Goal: Find specific page/section: Find specific page/section

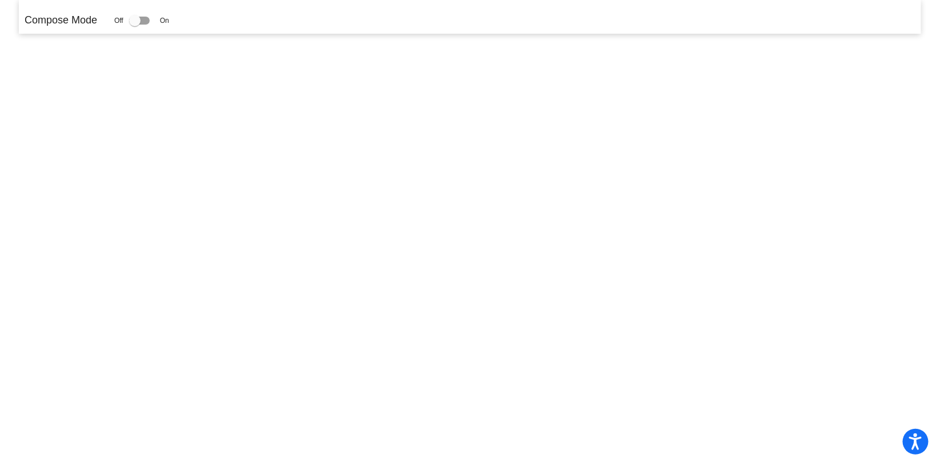
click at [147, 22] on div at bounding box center [139, 21] width 21 height 8
click at [135, 25] on input "checkbox" at bounding box center [134, 25] width 1 height 1
click at [147, 22] on div at bounding box center [139, 21] width 21 height 8
click at [135, 25] on input "checkbox" at bounding box center [134, 25] width 1 height 1
drag, startPoint x: 139, startPoint y: 21, endPoint x: 160, endPoint y: 19, distance: 20.7
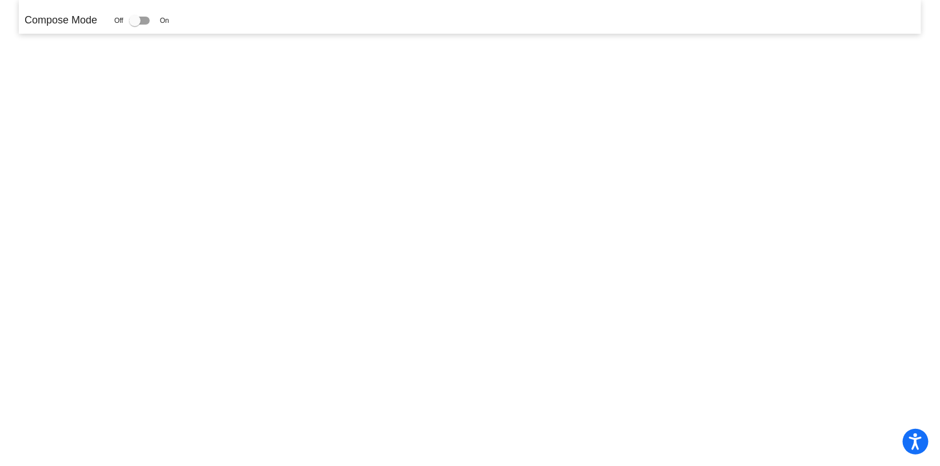
click at [160, 19] on div "Off On" at bounding box center [141, 21] width 55 height 14
click at [145, 22] on div at bounding box center [139, 21] width 21 height 8
click at [135, 25] on input "checkbox" at bounding box center [134, 25] width 1 height 1
checkbox input "true"
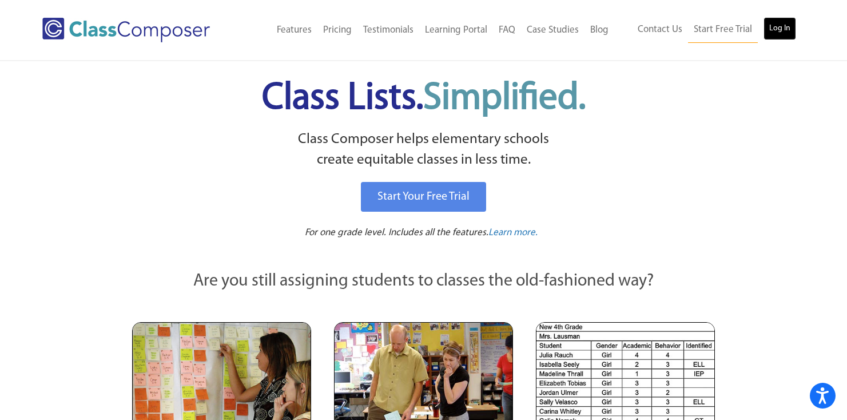
click at [775, 25] on link "Log In" at bounding box center [779, 28] width 33 height 23
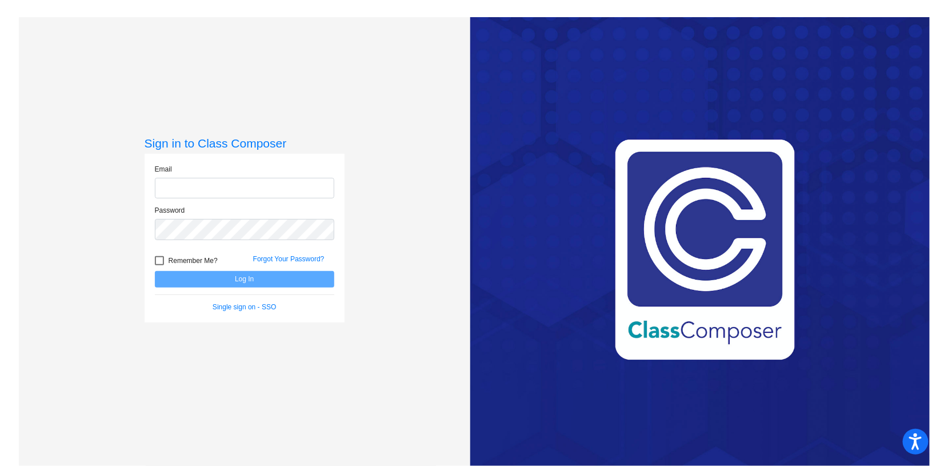
type input "[EMAIL_ADDRESS][DOMAIN_NAME]"
click at [252, 283] on button "Log In" at bounding box center [245, 279] width 180 height 17
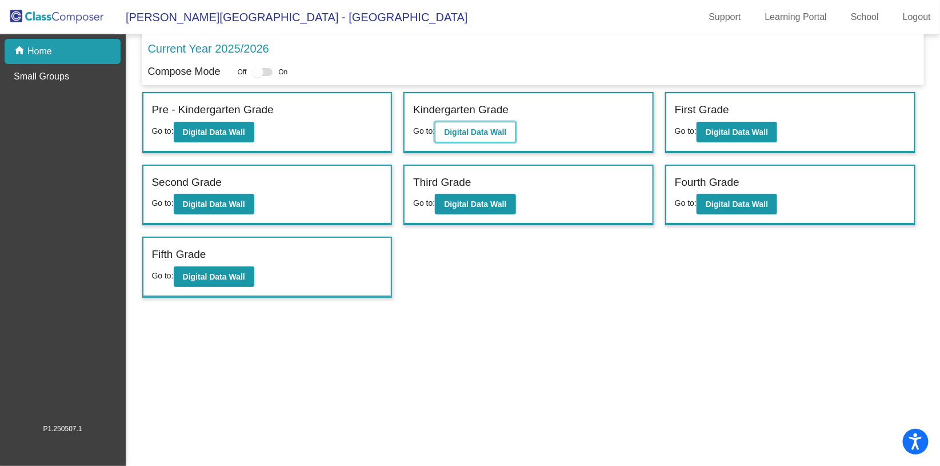
click at [472, 132] on b "Digital Data Wall" at bounding box center [475, 131] width 62 height 9
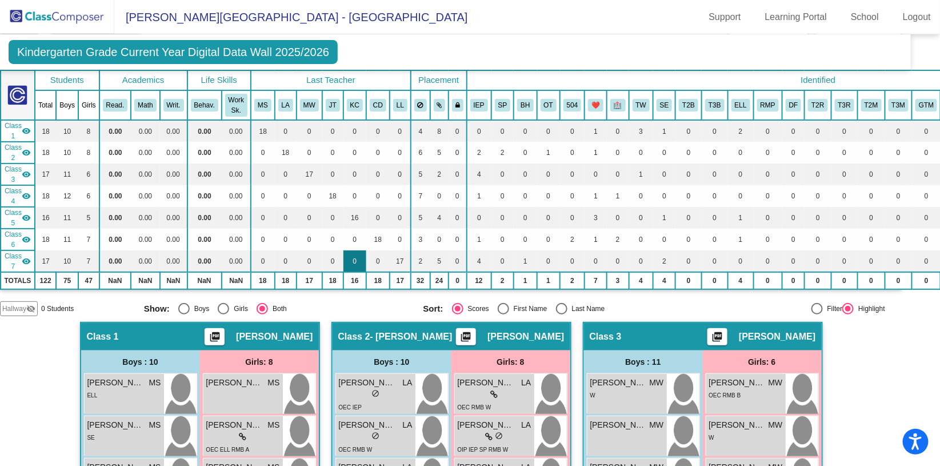
scroll to position [0, 19]
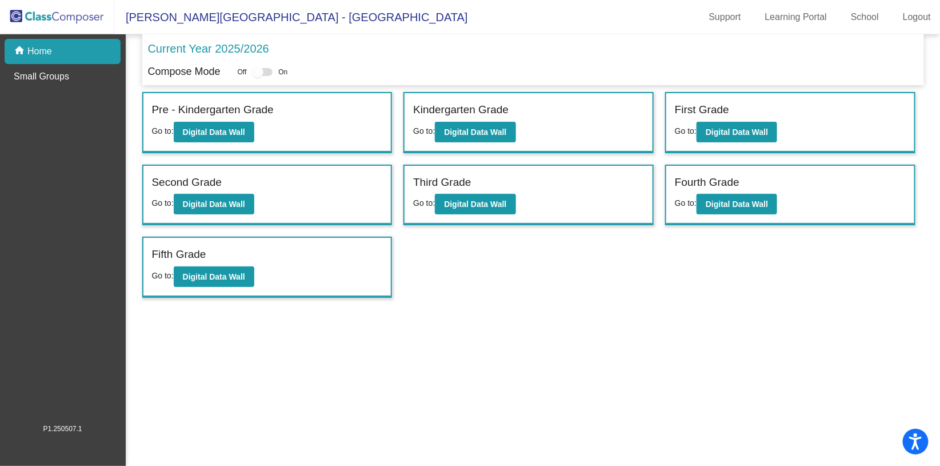
click at [736, 148] on div "First Grade Go to: Digital Data Wall" at bounding box center [791, 122] width 248 height 59
click at [743, 143] on div "First Grade Go to: Digital Data Wall" at bounding box center [791, 122] width 248 height 59
click at [747, 140] on button "Digital Data Wall" at bounding box center [737, 132] width 81 height 21
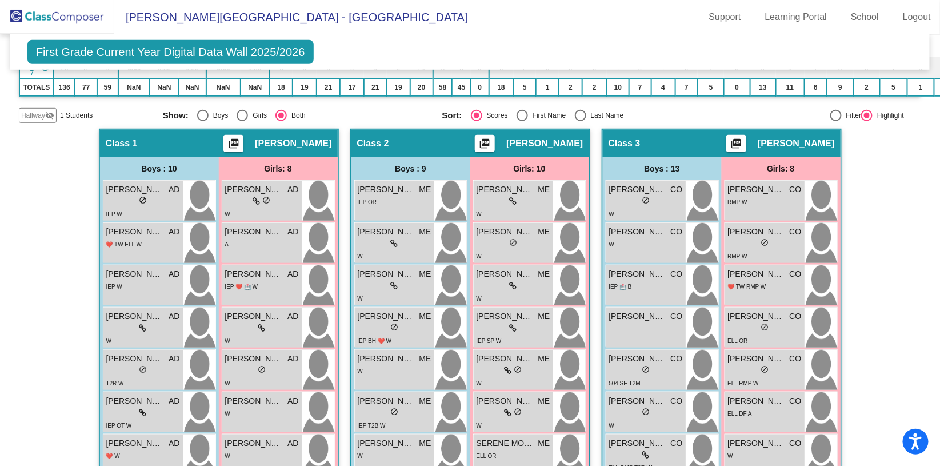
scroll to position [261, 0]
